Goal: Transaction & Acquisition: Purchase product/service

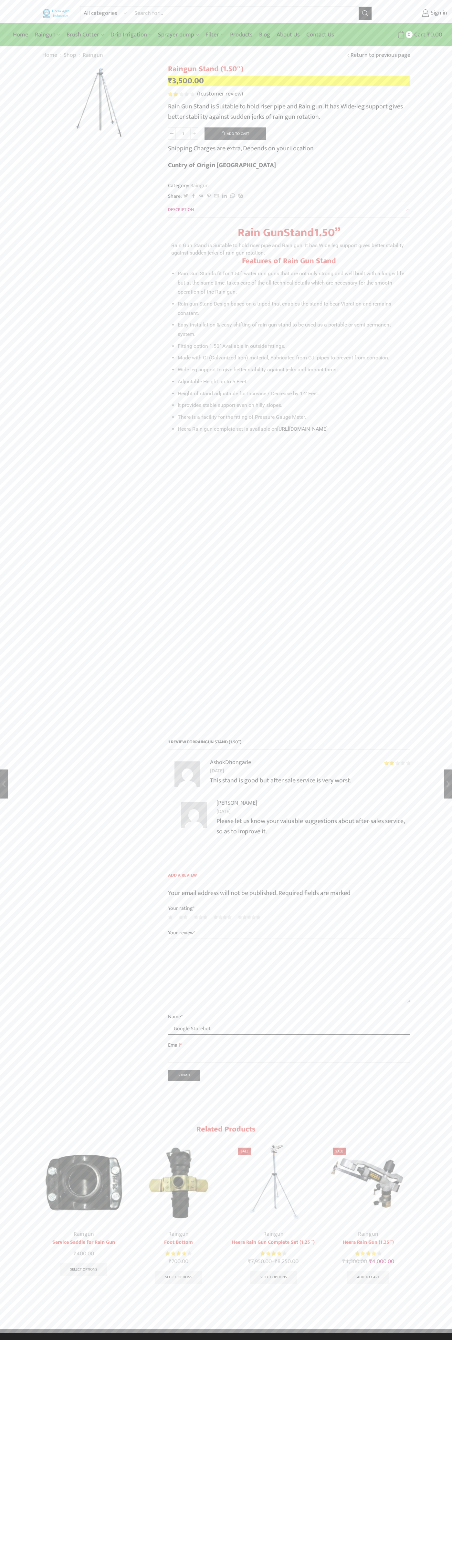
type input "Google Storebot"
click at [235, 133] on button "Add to cart" at bounding box center [235, 133] width 62 height 13
click at [408, 35] on span "Cart" at bounding box center [408, 35] width 13 height 9
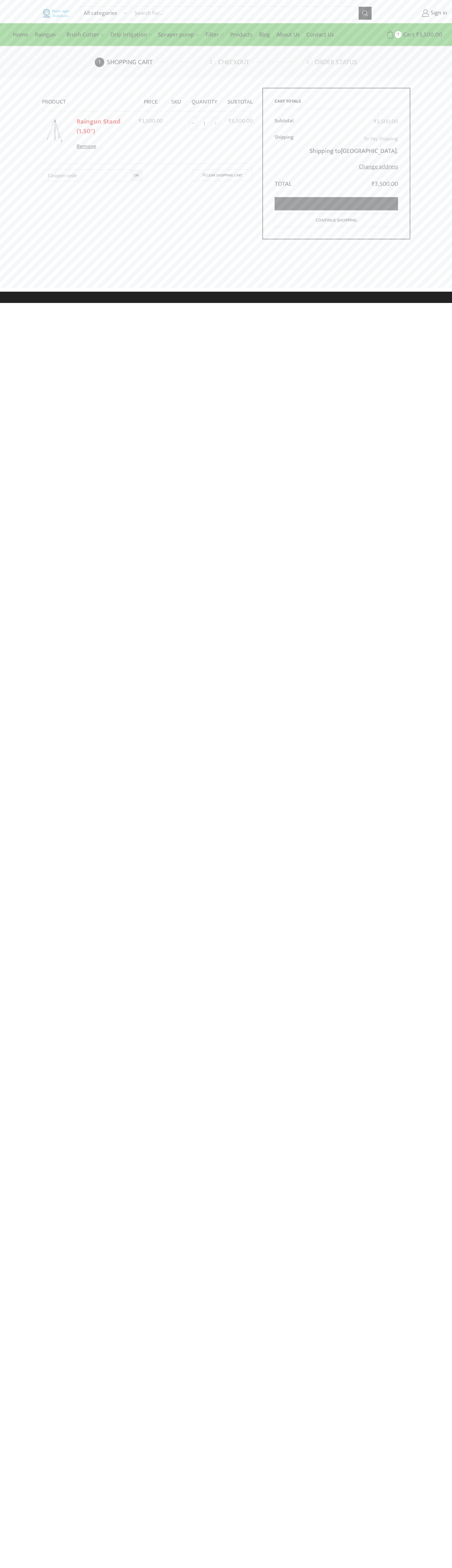
click at [336, 197] on link "Proceed to checkout" at bounding box center [336, 204] width 123 height 13
